Goal: Task Accomplishment & Management: Use online tool/utility

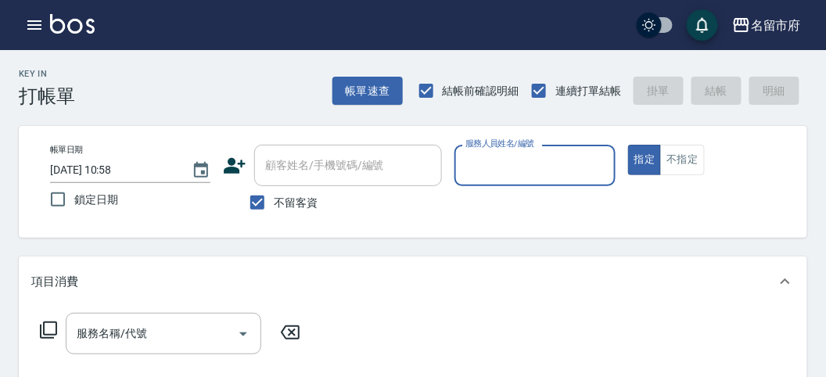
click at [597, 154] on input "服務人員姓名/編號" at bounding box center [534, 165] width 146 height 27
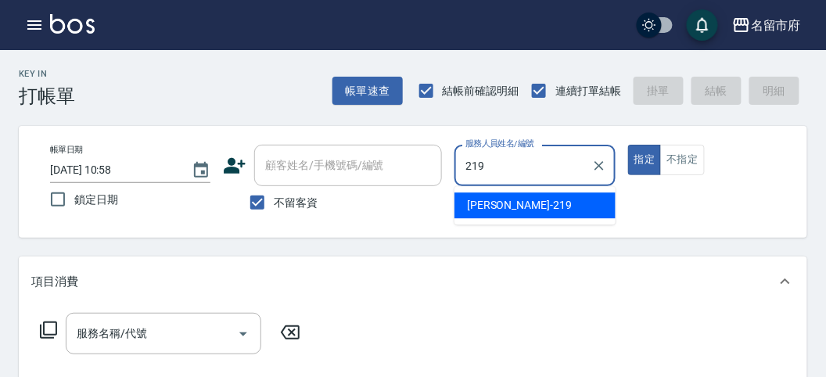
type input "[PERSON_NAME]-219"
type button "true"
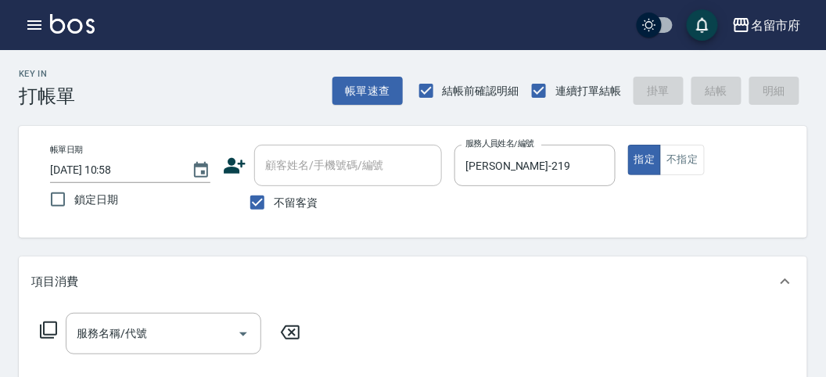
click at [53, 329] on icon at bounding box center [48, 330] width 19 height 19
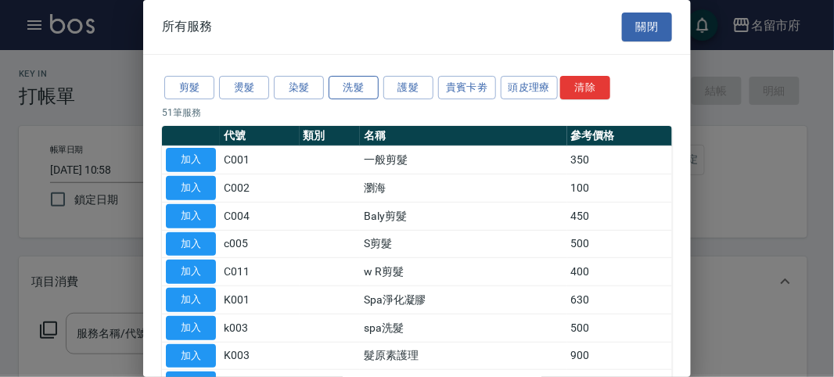
drag, startPoint x: 322, startPoint y: 99, endPoint x: 352, endPoint y: 92, distance: 30.4
click at [330, 96] on div "剪髮 燙髮 染髮 洗髮 護髮 貴賓卡劵 頭皮理療 清除" at bounding box center [417, 88] width 510 height 29
click at [352, 92] on button "洗髮" at bounding box center [353, 88] width 50 height 24
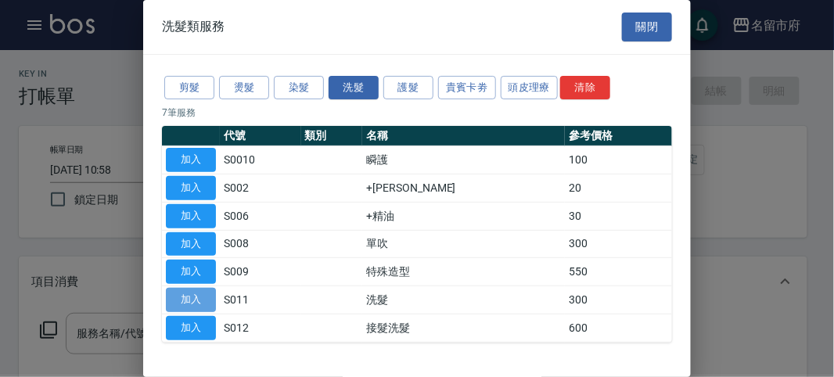
click at [193, 298] on button "加入" at bounding box center [191, 300] width 50 height 24
type input "洗髮(S011)"
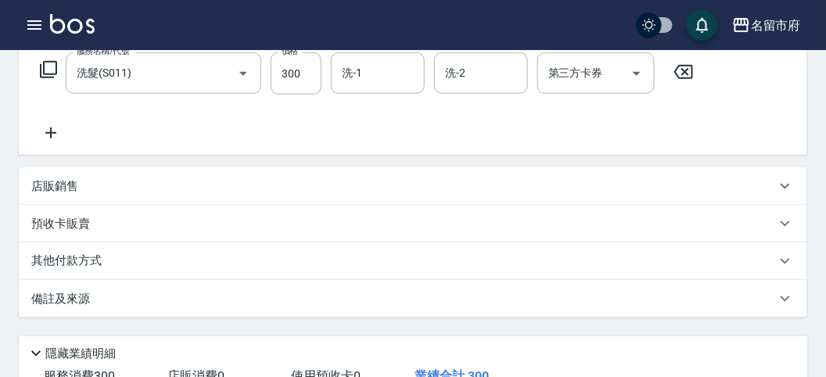
scroll to position [457, 0]
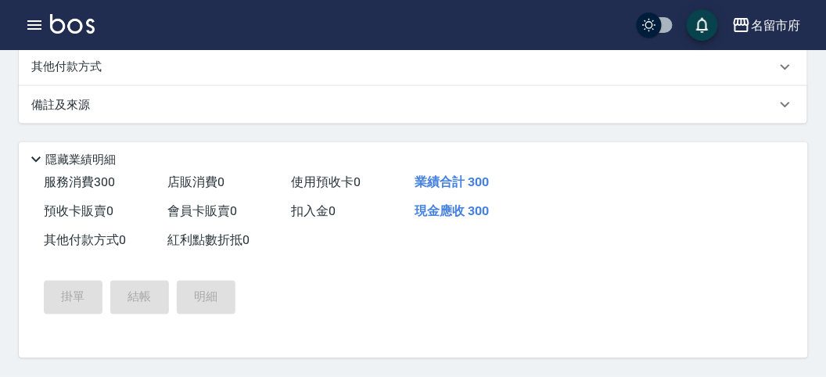
type input "[DATE] 11:24"
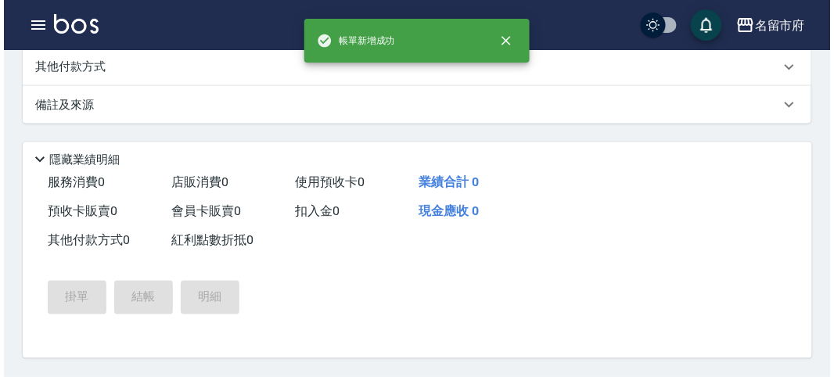
scroll to position [0, 0]
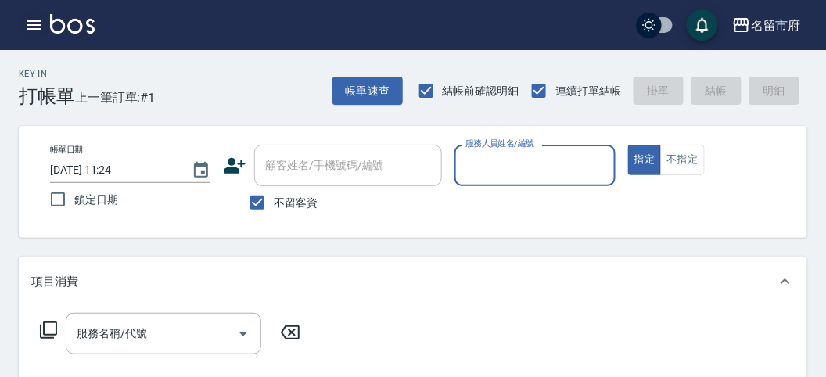
click at [36, 34] on button "button" at bounding box center [34, 24] width 31 height 31
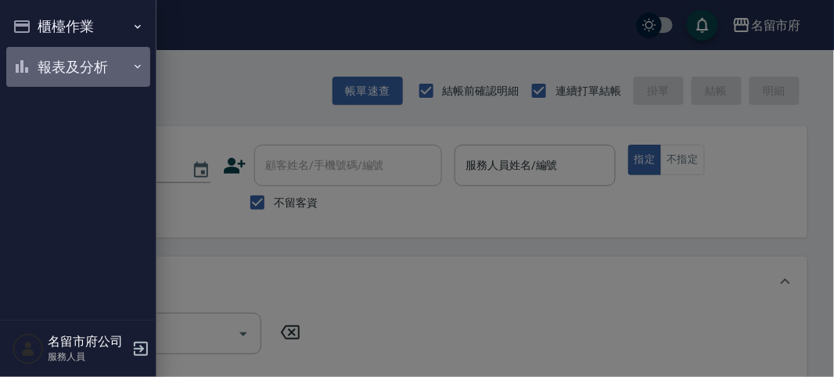
click at [41, 65] on button "報表及分析" at bounding box center [78, 67] width 144 height 41
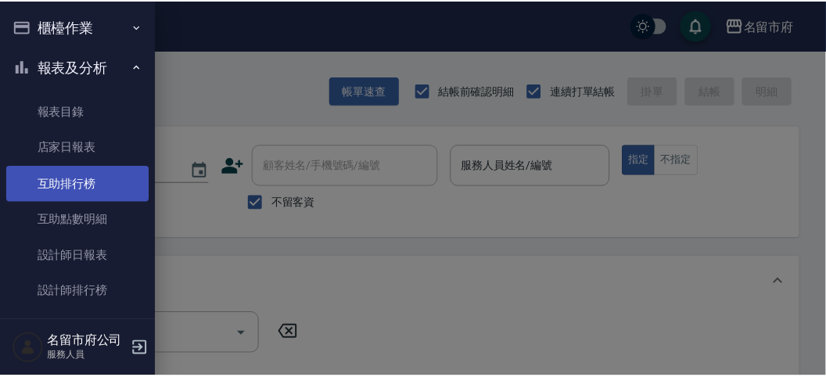
scroll to position [51, 0]
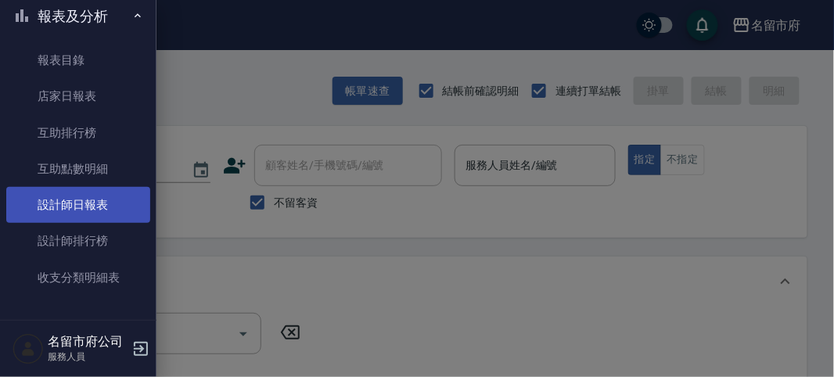
click at [94, 211] on link "設計師日報表" at bounding box center [78, 205] width 144 height 36
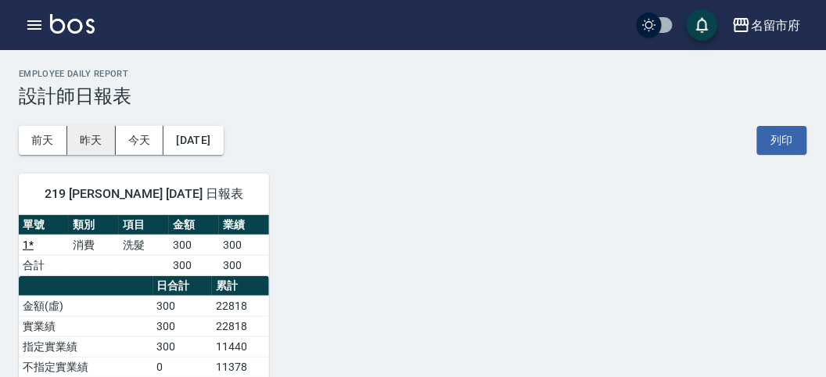
click at [100, 142] on button "昨天" at bounding box center [91, 140] width 48 height 29
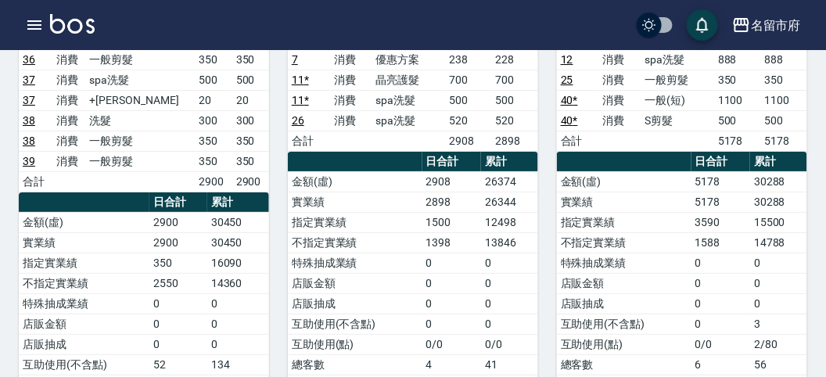
scroll to position [1216, 0]
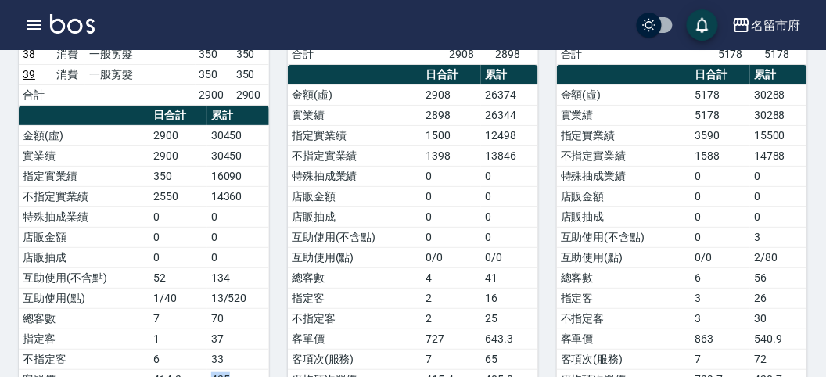
drag, startPoint x: 206, startPoint y: 324, endPoint x: 239, endPoint y: 325, distance: 32.9
click at [239, 369] on tr "客單價 414.3 435" at bounding box center [144, 379] width 250 height 20
click at [239, 369] on td "435" at bounding box center [238, 379] width 62 height 20
drag, startPoint x: 153, startPoint y: 321, endPoint x: 181, endPoint y: 321, distance: 28.2
click at [181, 369] on td "414.3" at bounding box center [178, 379] width 58 height 20
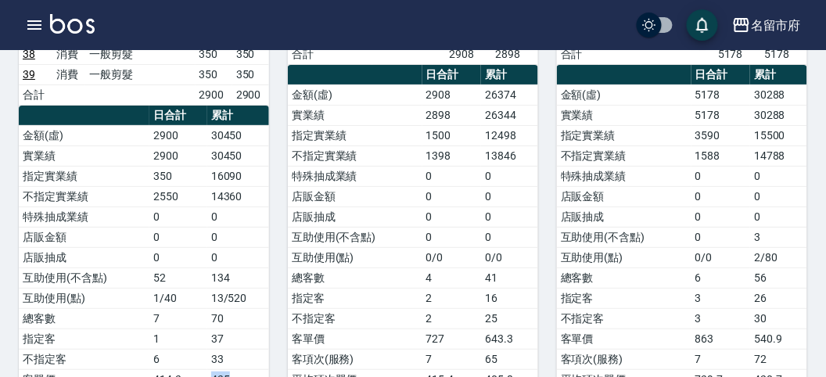
drag, startPoint x: 212, startPoint y: 322, endPoint x: 253, endPoint y: 327, distance: 40.9
click at [253, 369] on td "435" at bounding box center [238, 379] width 62 height 20
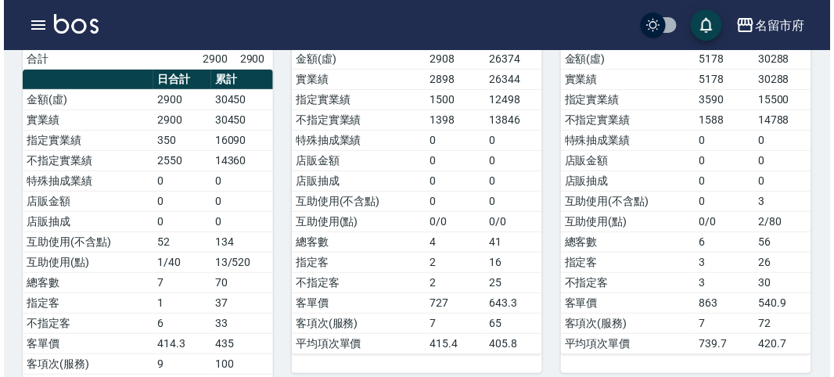
scroll to position [817, 0]
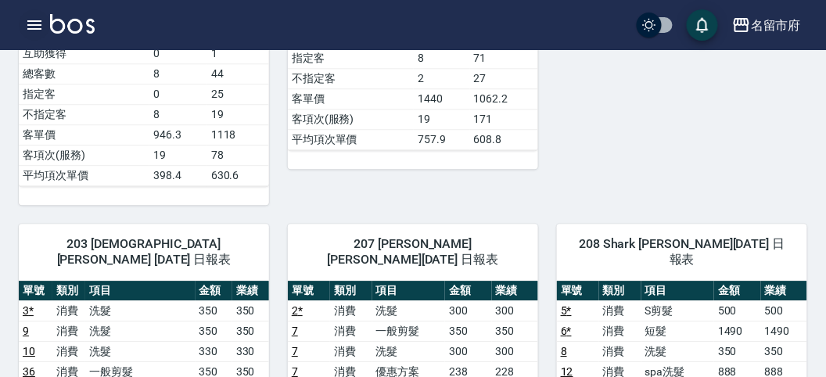
click at [39, 34] on icon "button" at bounding box center [34, 25] width 19 height 19
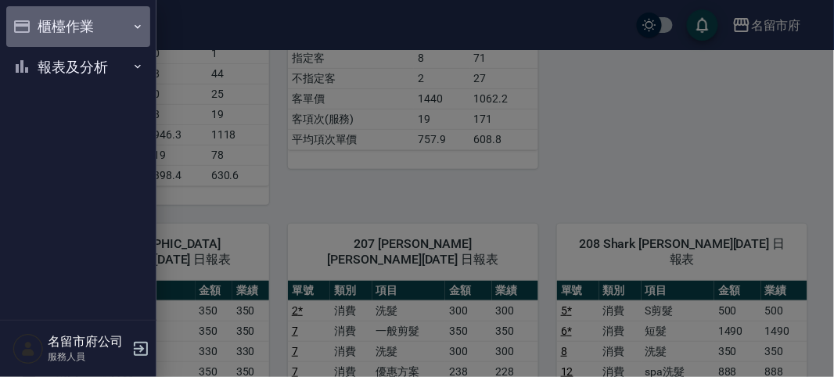
click at [39, 34] on button "櫃檯作業" at bounding box center [78, 26] width 144 height 41
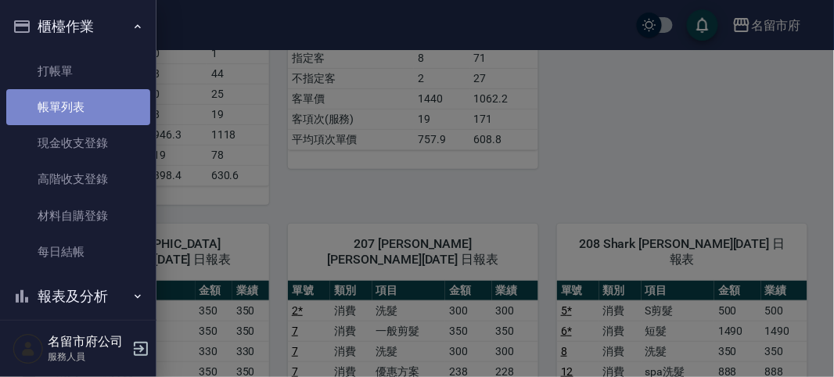
click at [86, 102] on link "帳單列表" at bounding box center [78, 107] width 144 height 36
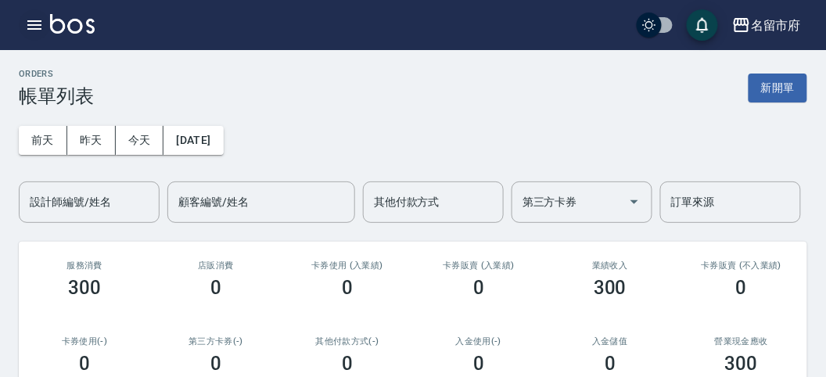
click at [41, 17] on icon "button" at bounding box center [34, 25] width 19 height 19
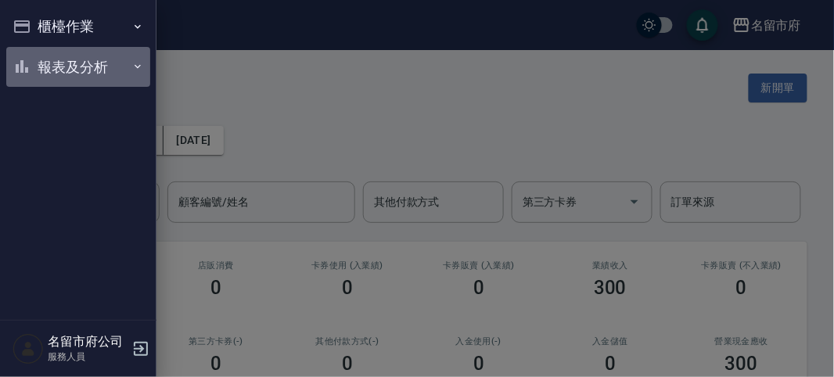
click at [43, 49] on button "報表及分析" at bounding box center [78, 67] width 144 height 41
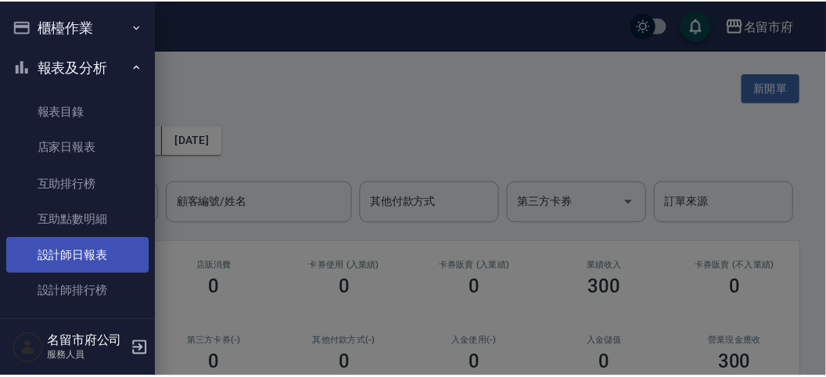
scroll to position [51, 0]
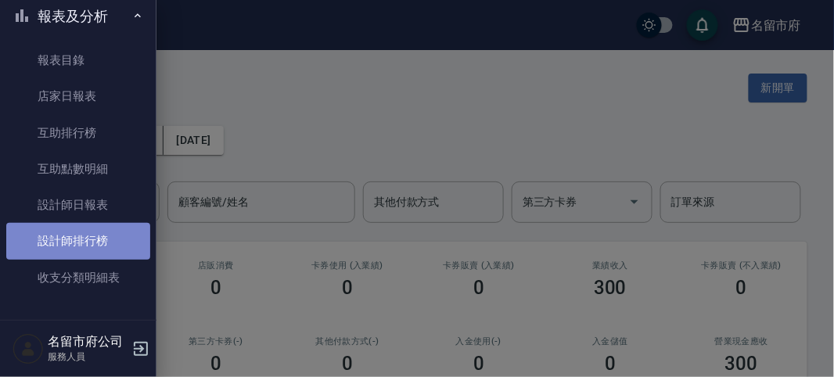
click at [111, 228] on link "設計師排行榜" at bounding box center [78, 241] width 144 height 36
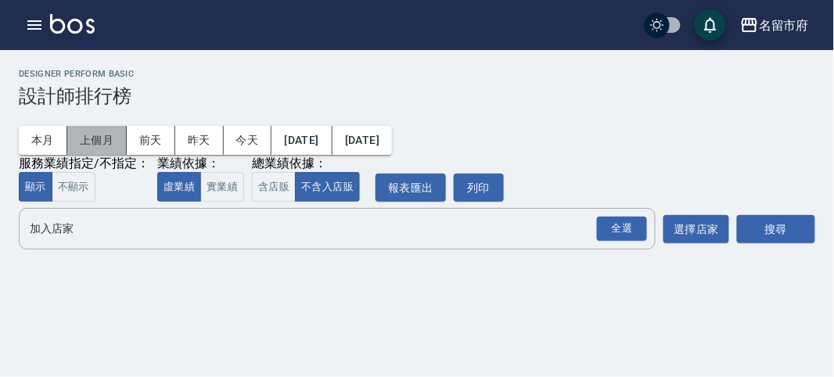
click at [82, 146] on button "上個月" at bounding box center [96, 140] width 59 height 29
click at [171, 216] on input "加入店家" at bounding box center [325, 228] width 599 height 27
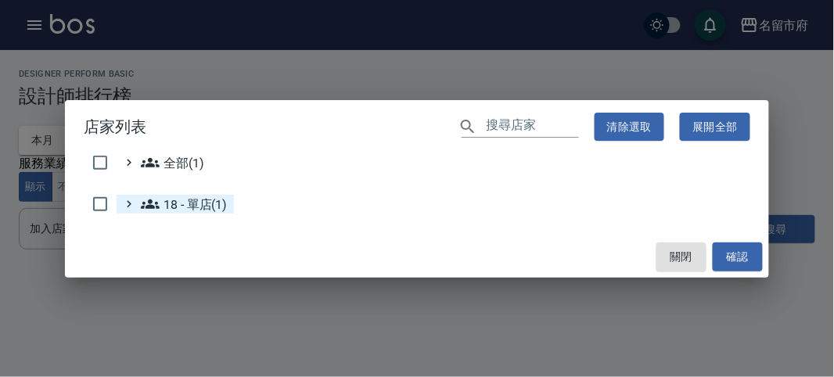
click at [100, 203] on input "checkbox" at bounding box center [100, 204] width 33 height 33
checkbox input "true"
click at [725, 267] on button "確認" at bounding box center [737, 256] width 50 height 29
checkbox input "false"
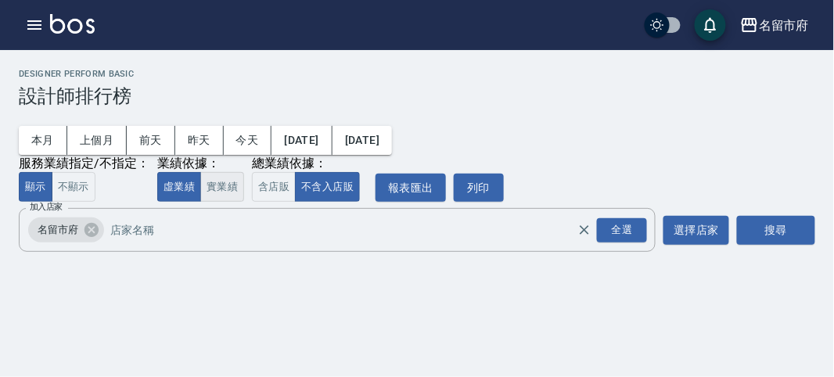
click at [227, 184] on button "實業績" at bounding box center [222, 187] width 44 height 30
click at [266, 185] on button "含店販" at bounding box center [274, 187] width 44 height 30
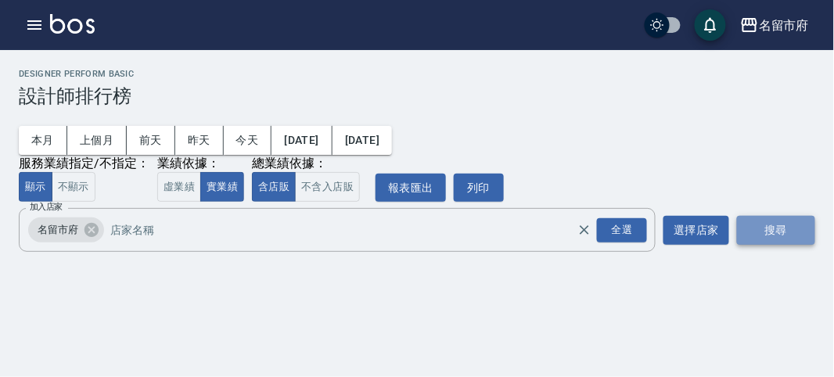
click at [805, 235] on button "搜尋" at bounding box center [776, 230] width 78 height 29
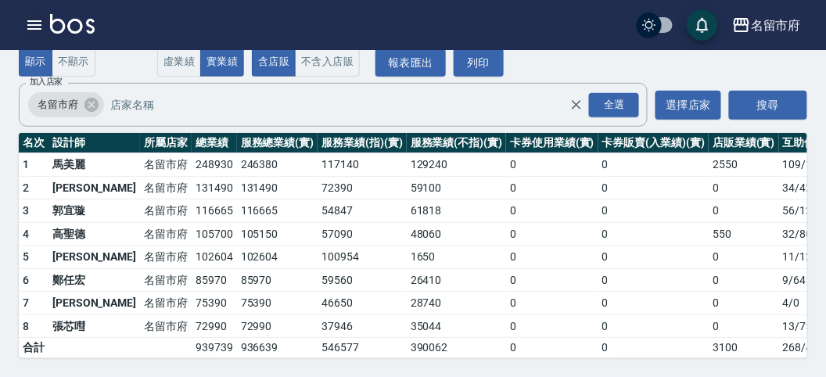
click at [31, 26] on icon "button" at bounding box center [34, 25] width 19 height 19
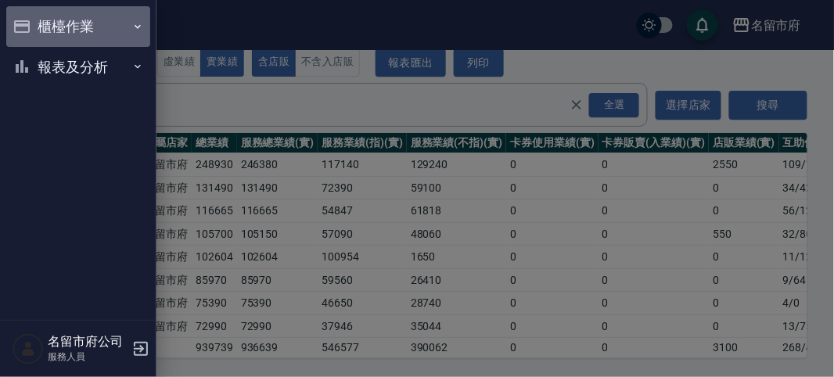
click at [31, 26] on button "櫃檯作業" at bounding box center [78, 26] width 144 height 41
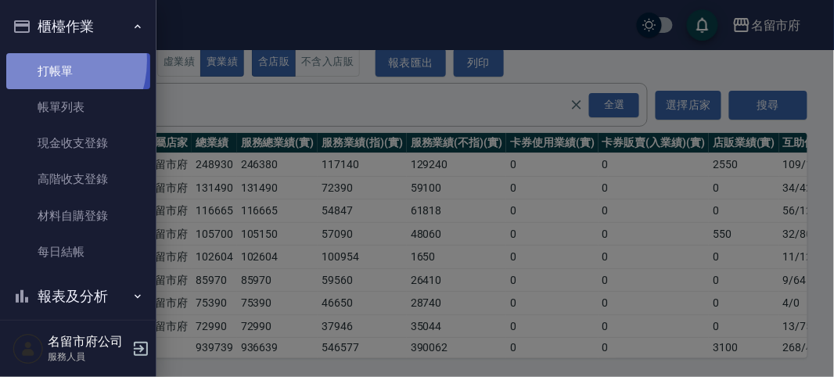
click at [43, 60] on link "打帳單" at bounding box center [78, 71] width 144 height 36
